Goal: Navigation & Orientation: Find specific page/section

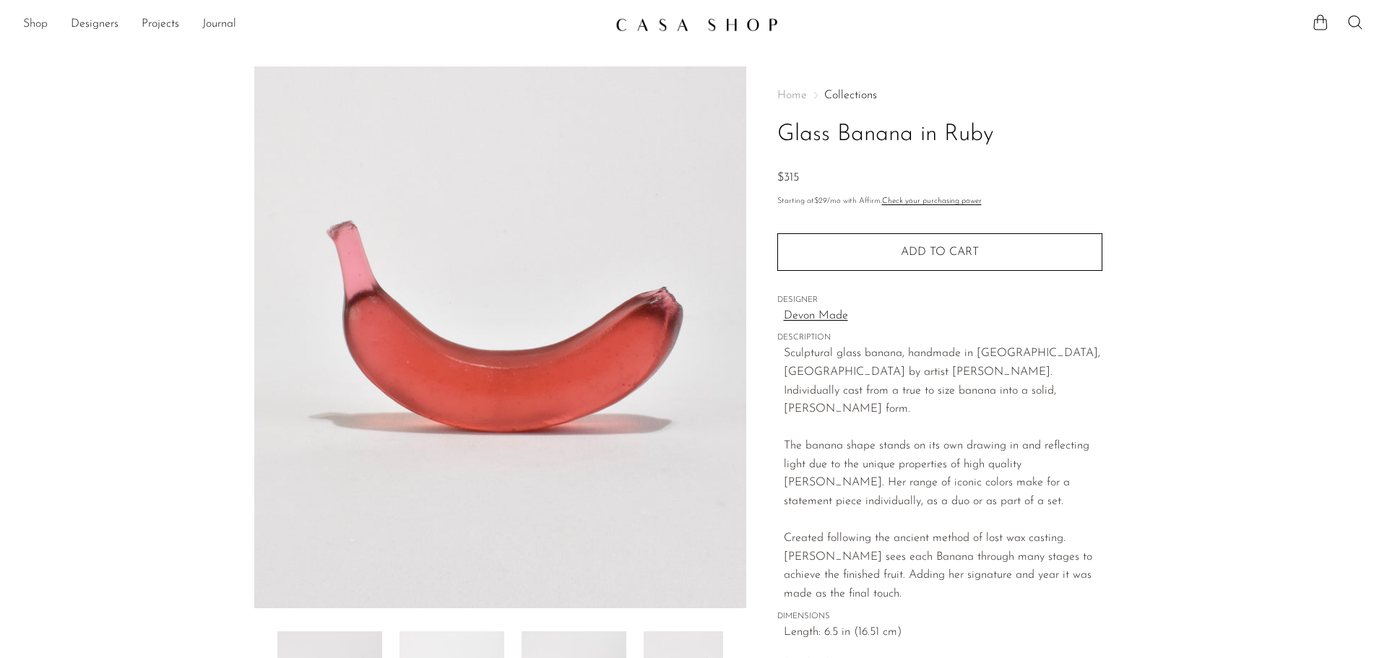
click at [24, 20] on link "Shop" at bounding box center [35, 24] width 25 height 19
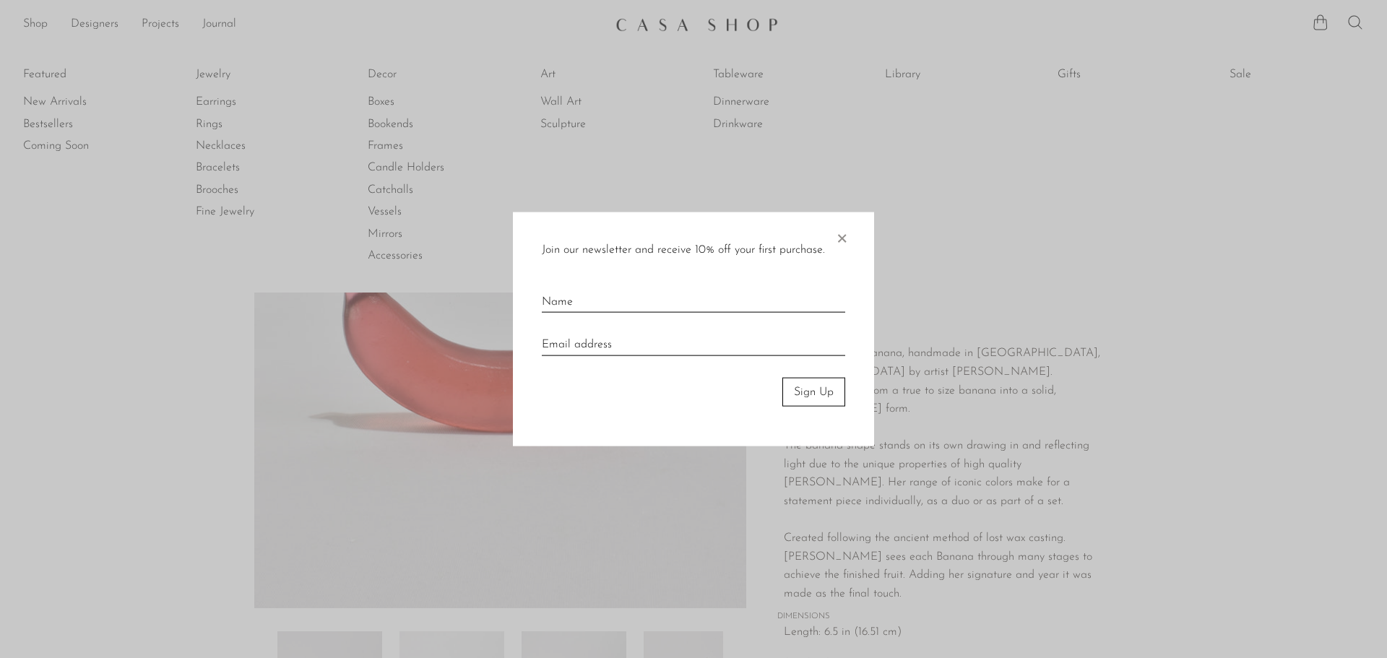
click at [839, 233] on span "×" at bounding box center [841, 235] width 14 height 46
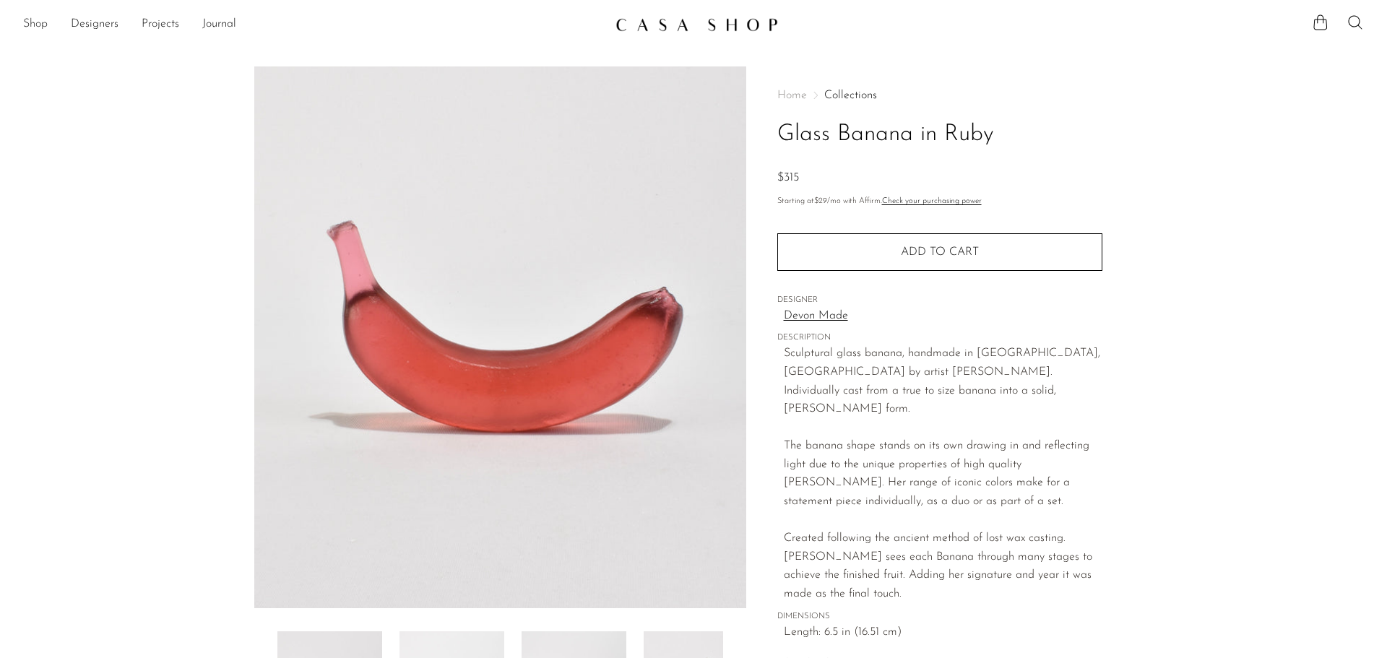
click at [32, 20] on link "Shop" at bounding box center [35, 24] width 25 height 19
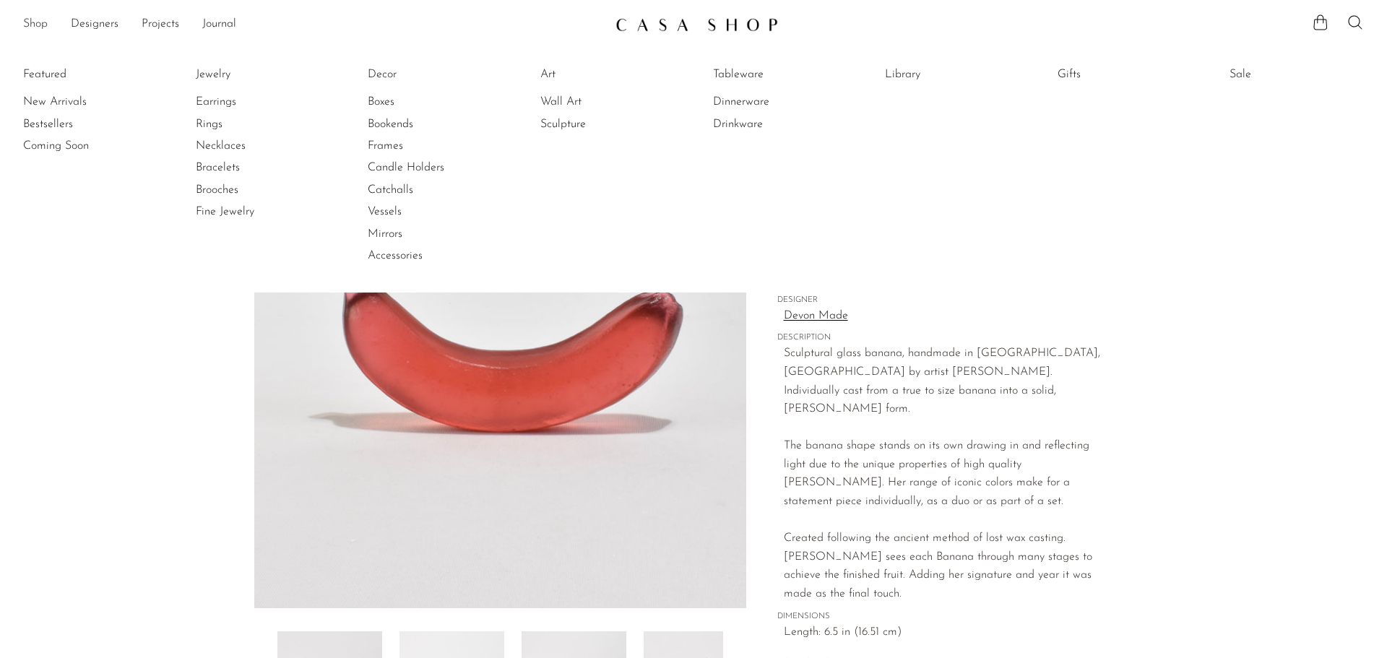
click at [32, 20] on link "Shop" at bounding box center [35, 24] width 25 height 19
click at [213, 142] on link "Necklaces" at bounding box center [250, 146] width 108 height 16
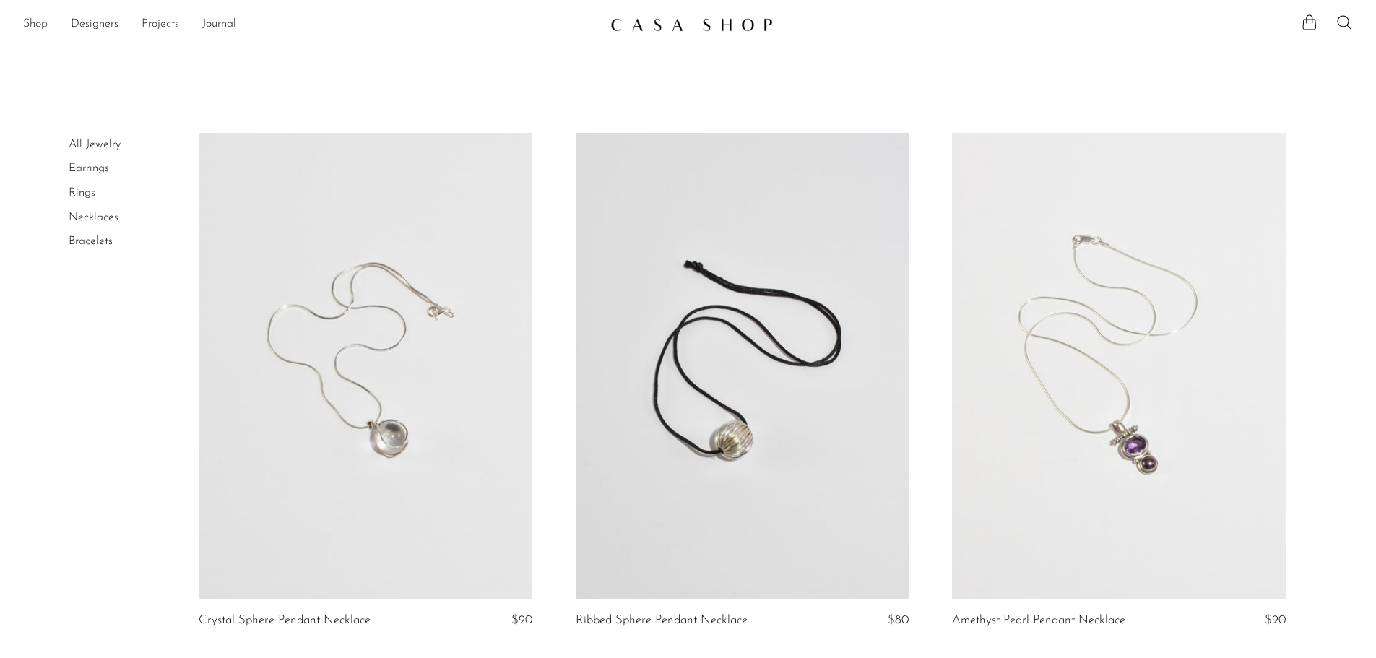
click at [38, 20] on link "Shop" at bounding box center [35, 24] width 25 height 19
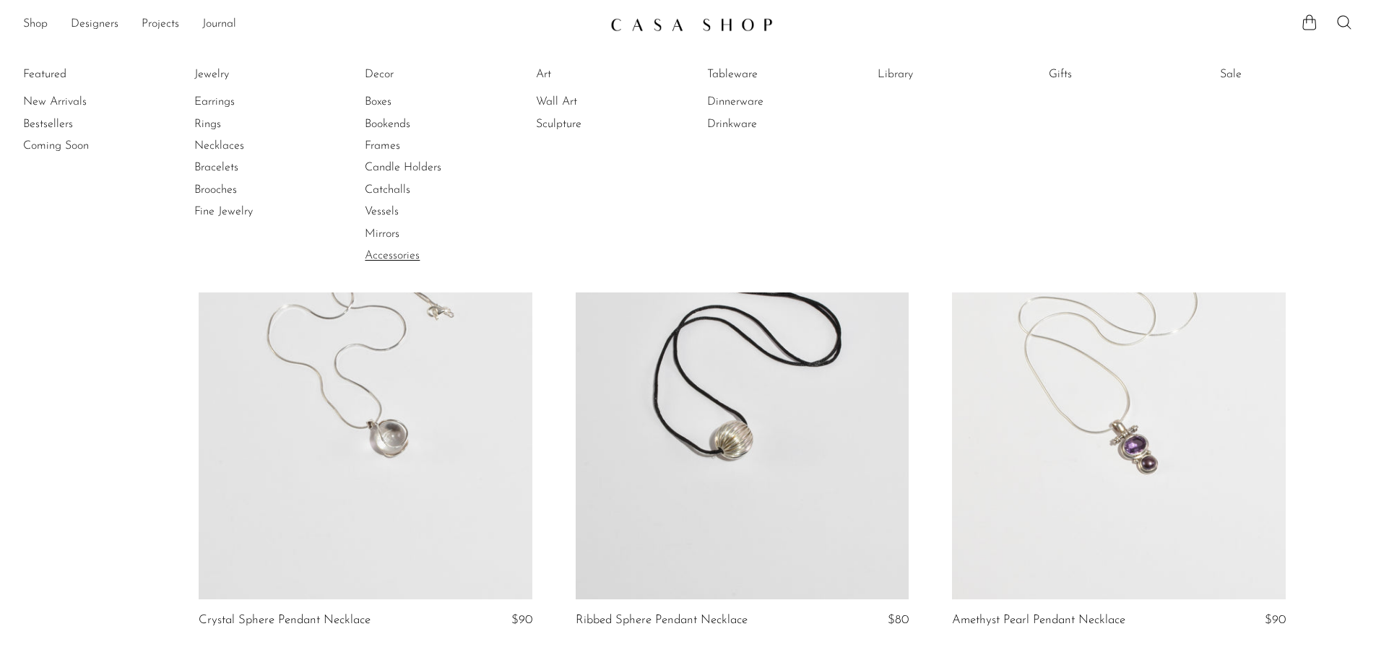
click at [410, 249] on link "Accessories" at bounding box center [419, 256] width 108 height 16
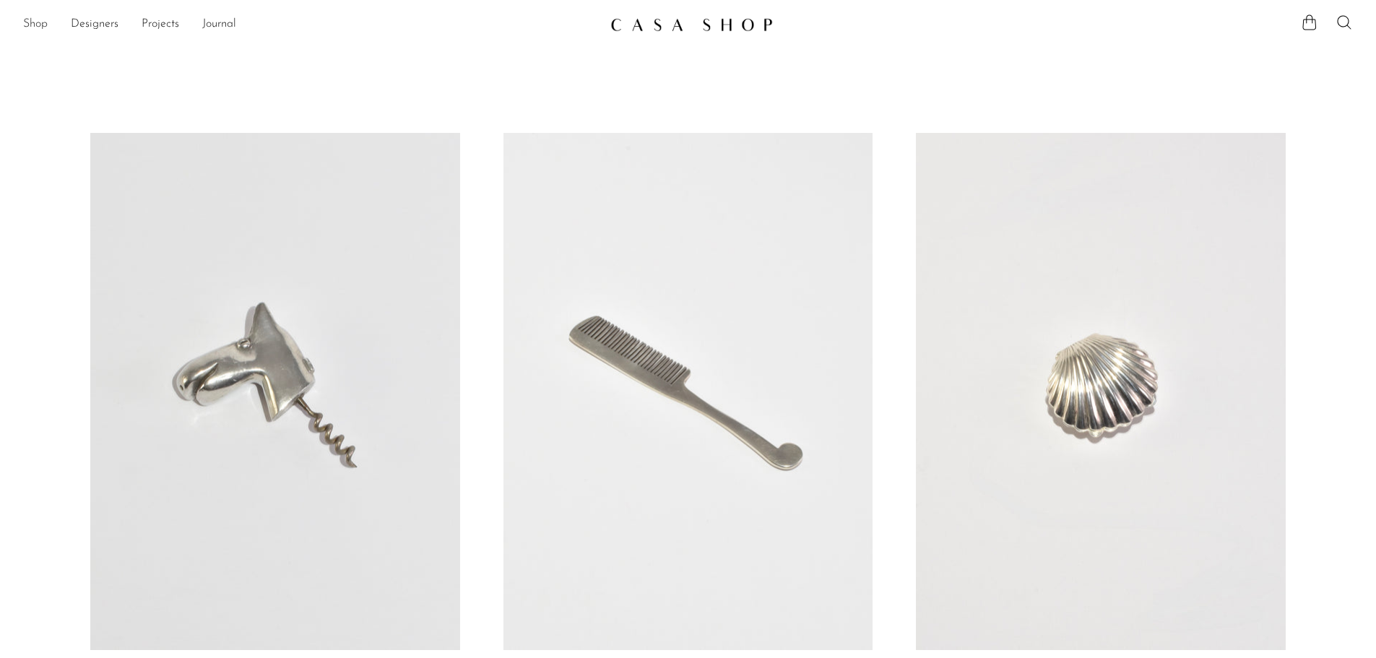
click at [23, 22] on link "Shop" at bounding box center [35, 24] width 25 height 19
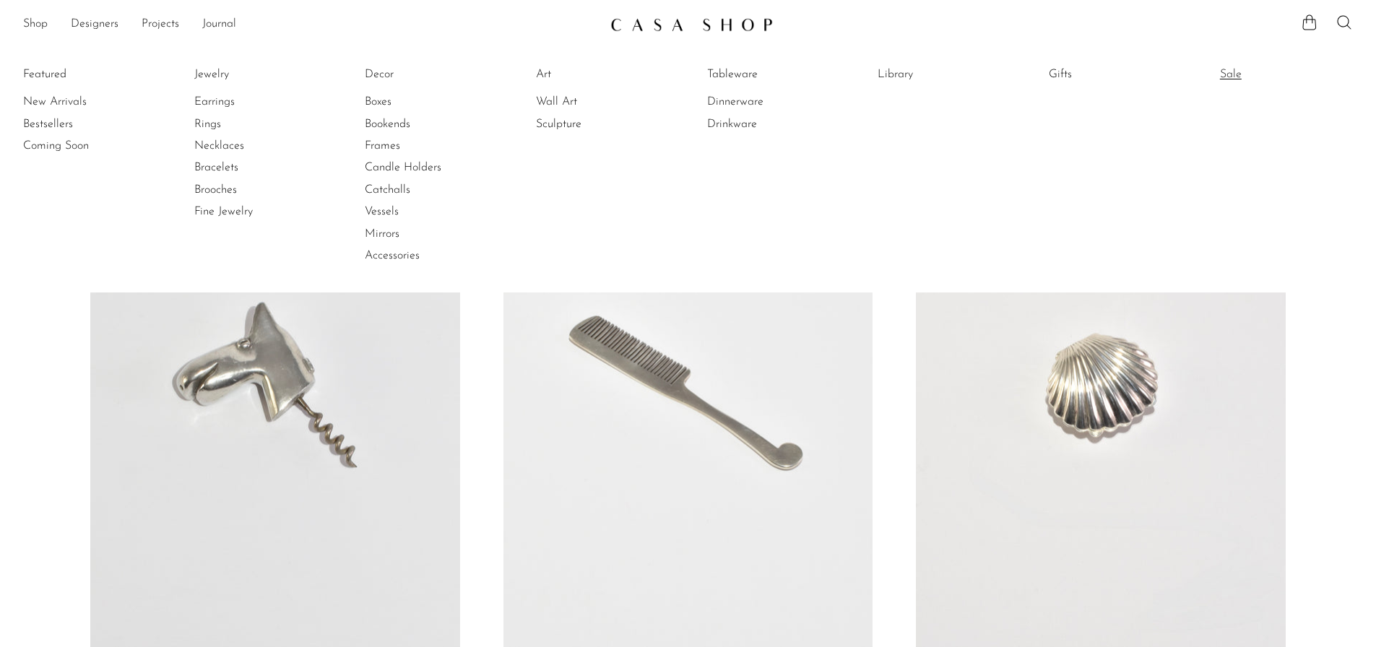
click at [1247, 70] on link "Sale" at bounding box center [1274, 74] width 108 height 16
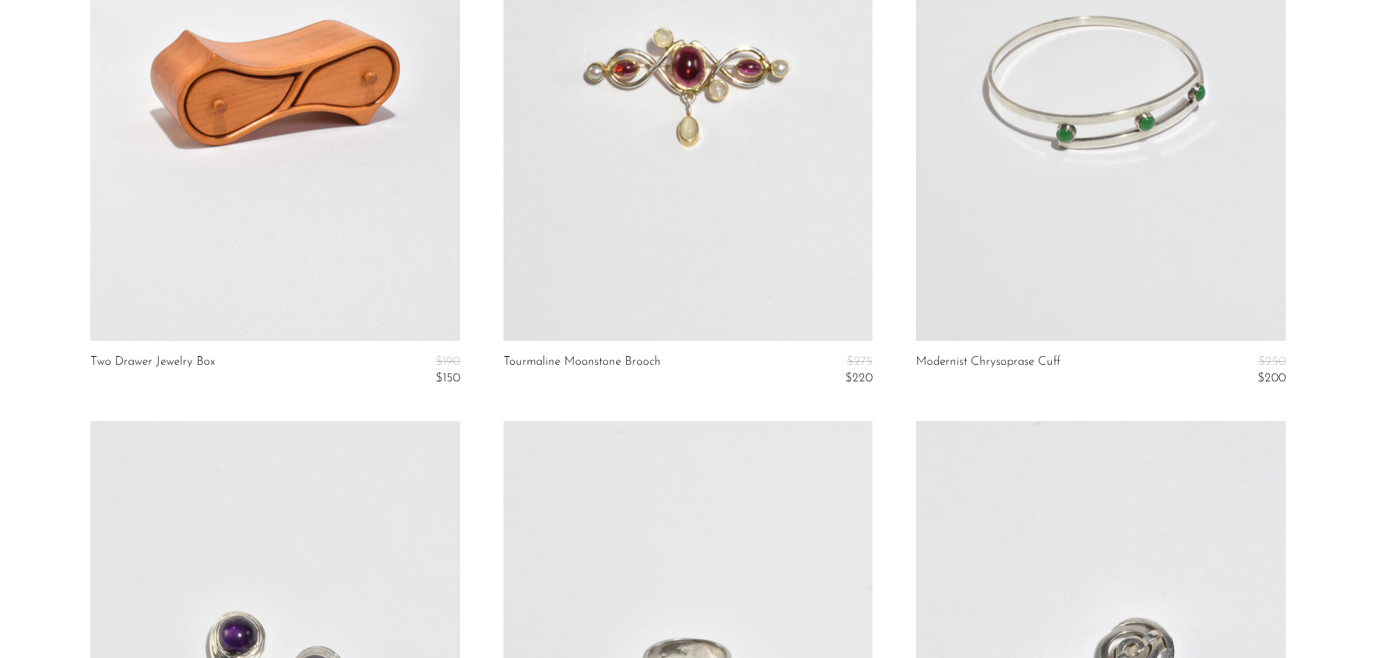
scroll to position [5201, 0]
